Goal: Transaction & Acquisition: Book appointment/travel/reservation

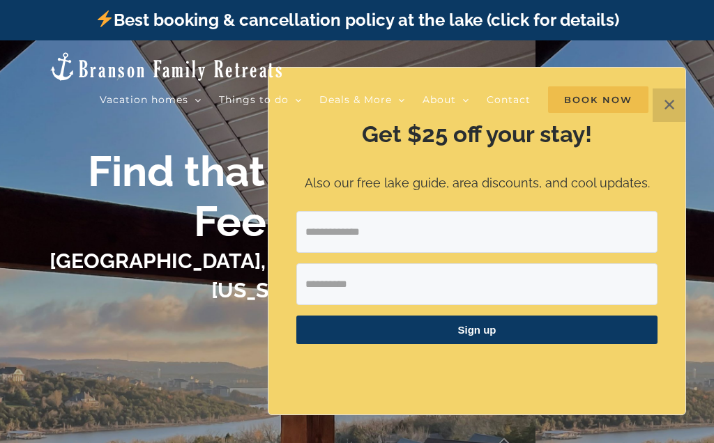
click at [31, 305] on h1 "[GEOGRAPHIC_DATA], [GEOGRAPHIC_DATA], [US_STATE]" at bounding box center [267, 276] width 493 height 59
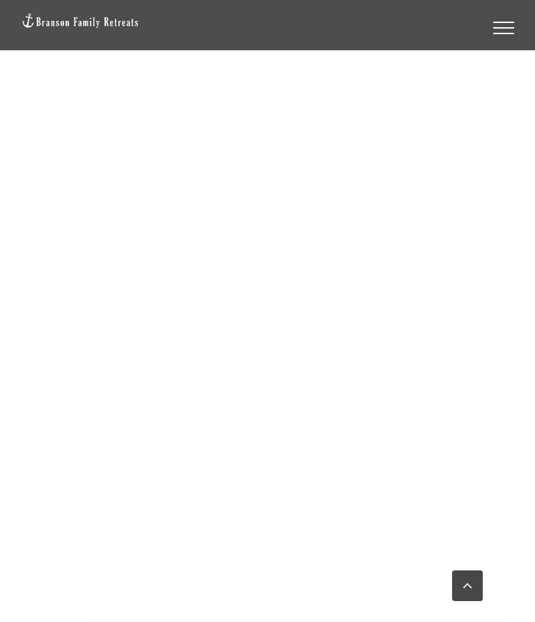
scroll to position [801, 0]
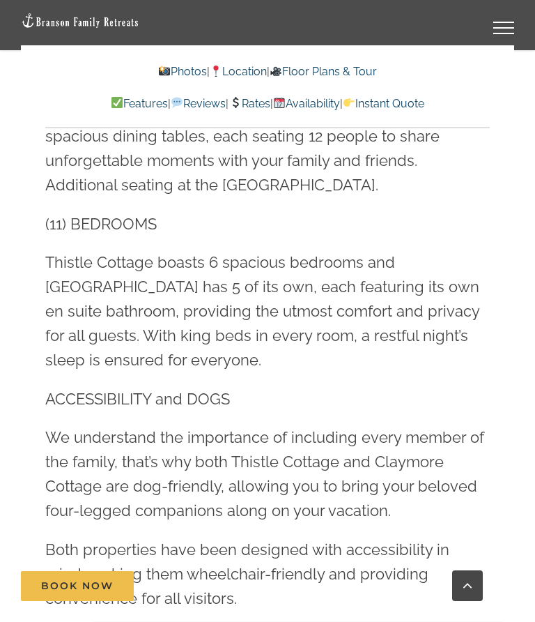
scroll to position [2097, 0]
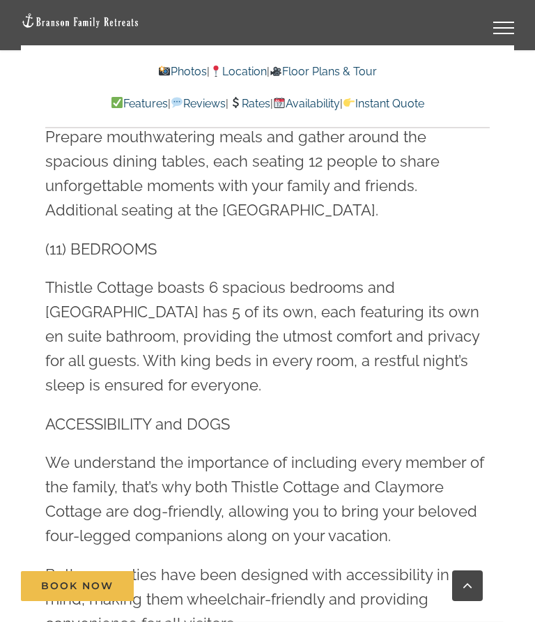
click at [263, 106] on link "Rates" at bounding box center [249, 103] width 41 height 13
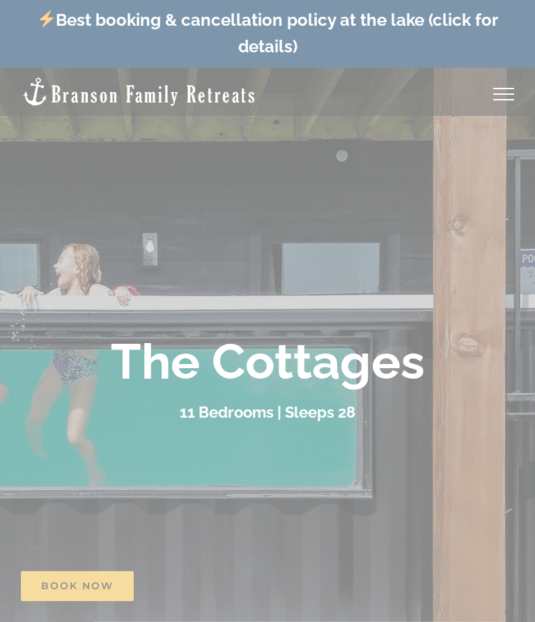
click at [522, 29] on div "Best booking & cancellation policy at the lake (click for details)" at bounding box center [267, 34] width 535 height 68
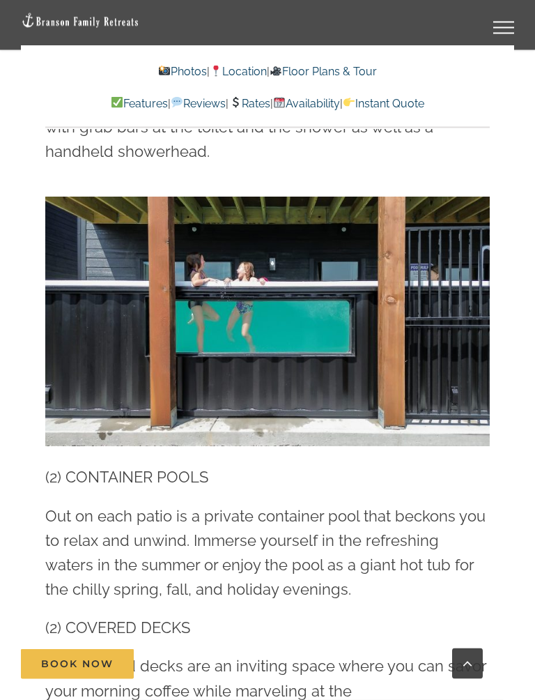
scroll to position [2825, 0]
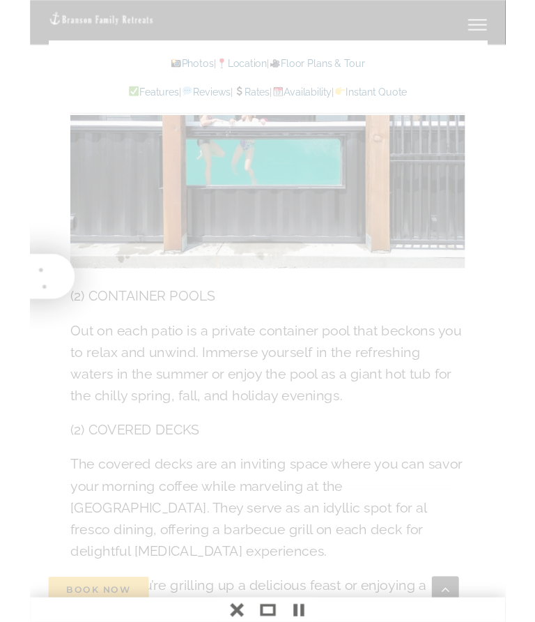
scroll to position [2864, 0]
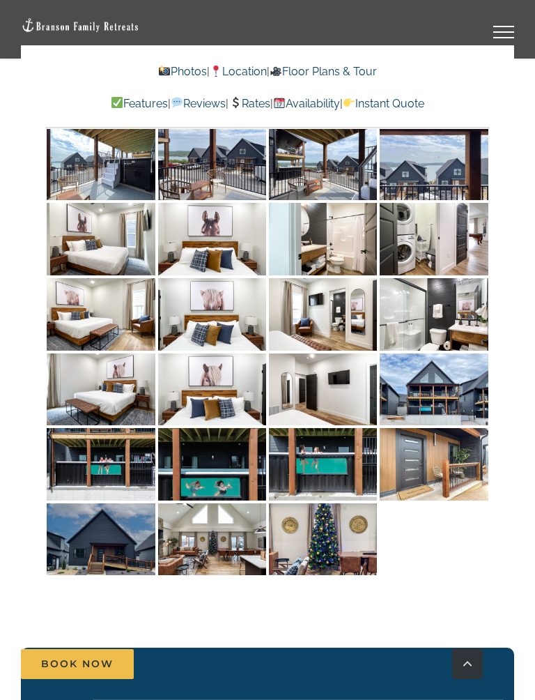
scroll to position [6792, 0]
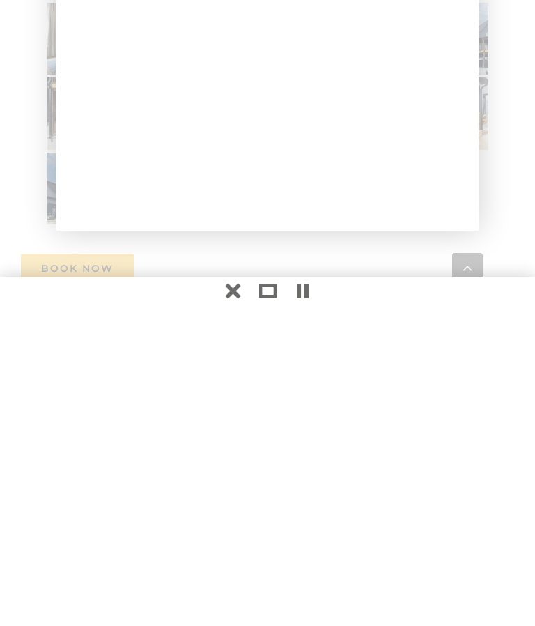
scroll to position [6747, 0]
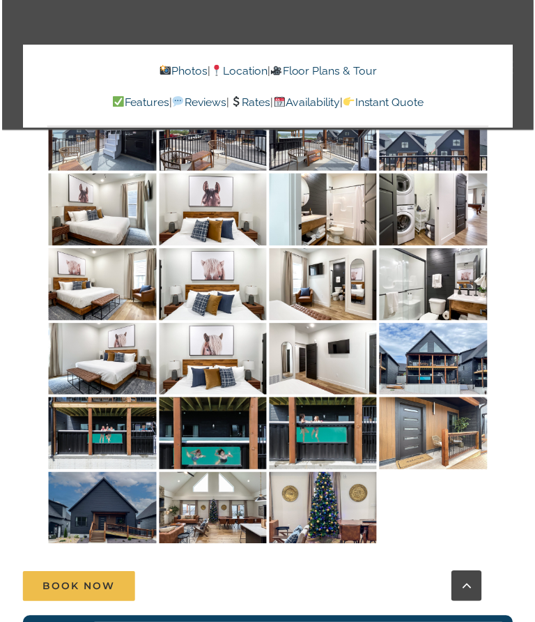
scroll to position [6748, 0]
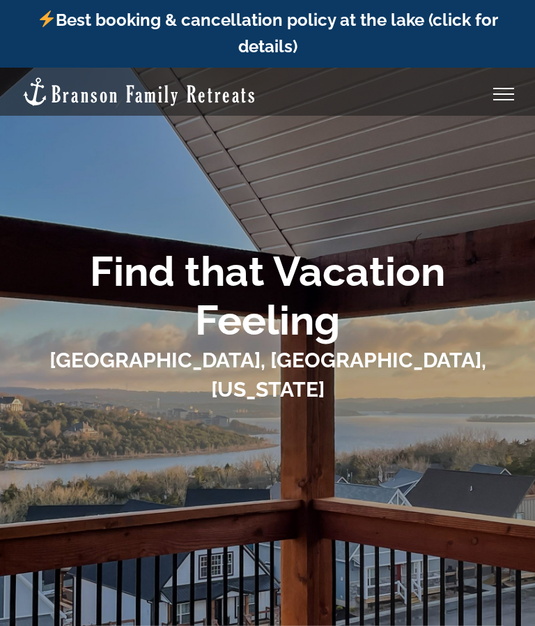
click at [504, 285] on h1 "Find that Vacation Feeling" at bounding box center [267, 296] width 493 height 98
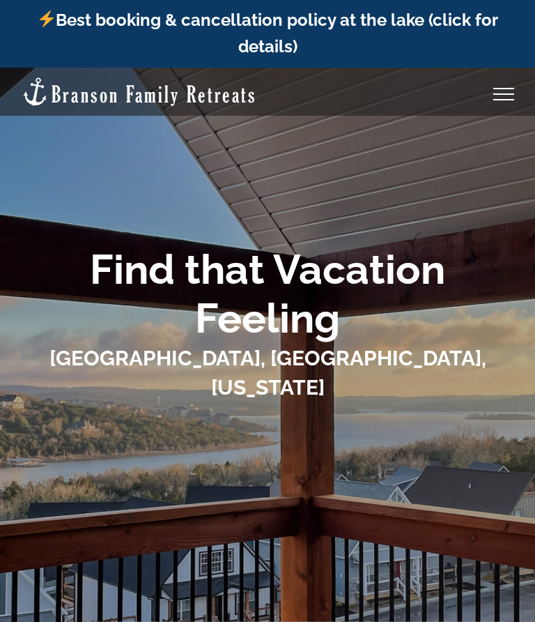
click at [513, 89] on link "Toggle Menu" at bounding box center [504, 94] width 56 height 13
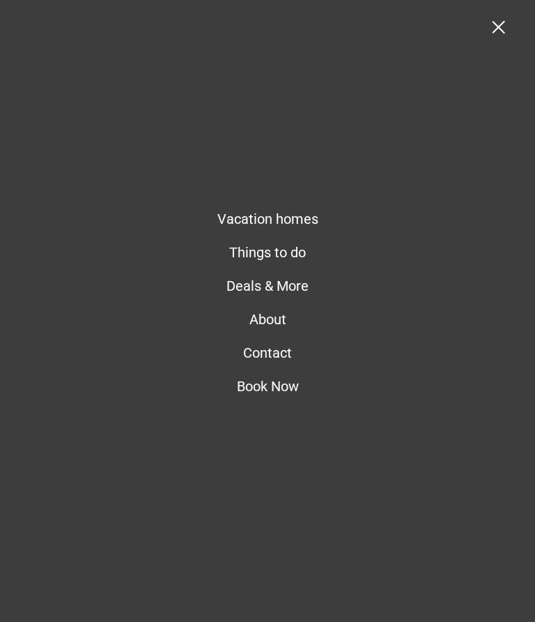
click at [509, 21] on link "Toggle Menu" at bounding box center [504, 27] width 56 height 13
